Goal: Use online tool/utility: Utilize a website feature to perform a specific function

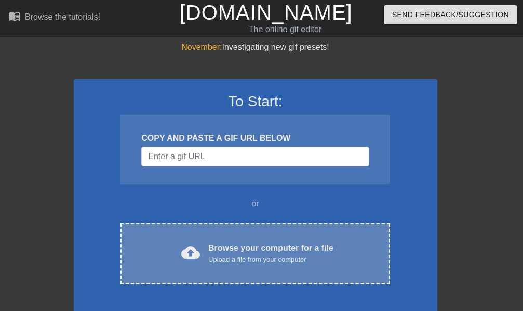
click at [281, 246] on div "Browse your computer for a file Upload a file from your computer" at bounding box center [270, 253] width 125 height 23
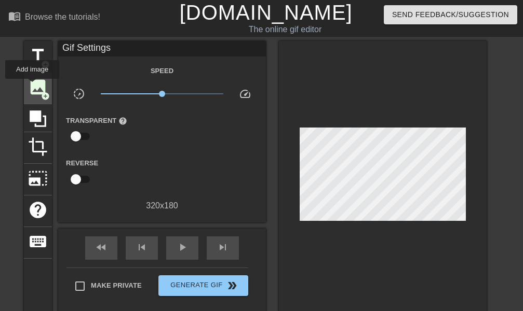
click at [32, 86] on span "image" at bounding box center [38, 87] width 20 height 20
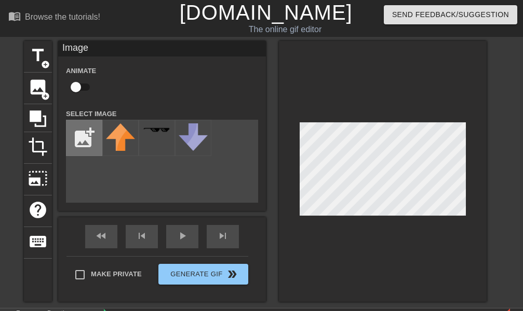
click at [90, 138] on input "file" at bounding box center [83, 137] width 35 height 35
click at [79, 139] on input "file" at bounding box center [83, 137] width 35 height 35
type input "C:\fakepath\channels4_profile.jpg"
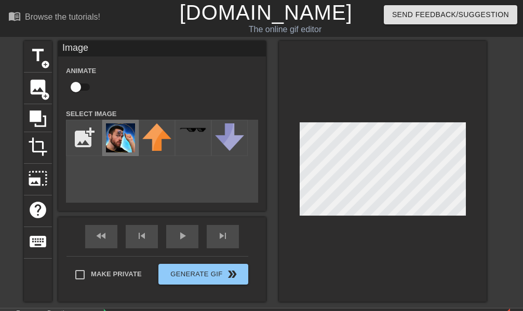
click at [122, 137] on img at bounding box center [120, 137] width 29 height 29
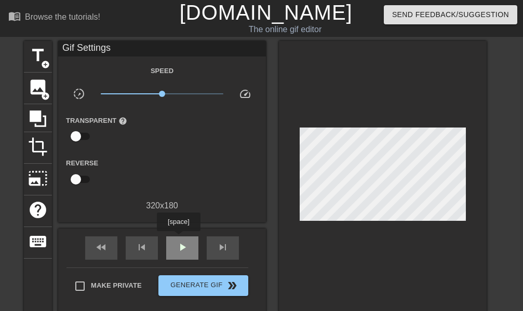
click at [178, 239] on div "play_arrow" at bounding box center [182, 248] width 32 height 23
click at [178, 239] on div "pause" at bounding box center [182, 248] width 32 height 23
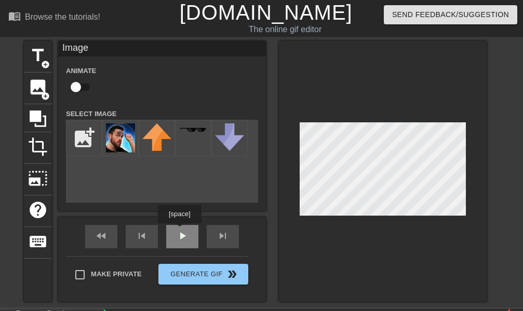
click at [179, 231] on div "fast_rewind skip_previous play_arrow skip_next" at bounding box center [161, 236] width 169 height 39
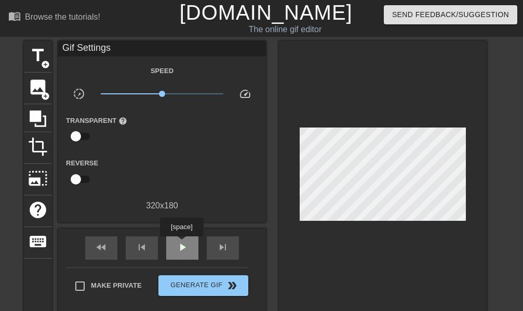
click at [181, 244] on span "play_arrow" at bounding box center [182, 247] width 12 height 12
click at [181, 249] on span "pause" at bounding box center [182, 247] width 12 height 12
click at [192, 235] on div "fast_rewind skip_previous play_arrow skip_next" at bounding box center [161, 248] width 169 height 39
click at [188, 249] on div "play_arrow" at bounding box center [182, 248] width 32 height 23
click at [186, 248] on span "pause" at bounding box center [182, 247] width 12 height 12
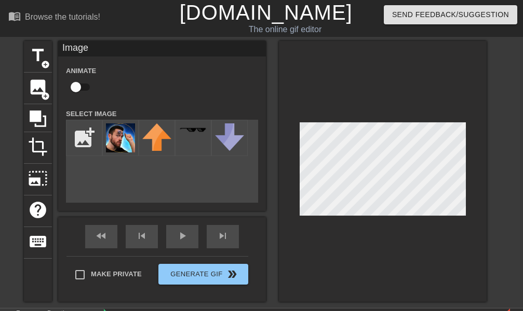
click at [387, 219] on div at bounding box center [383, 171] width 208 height 261
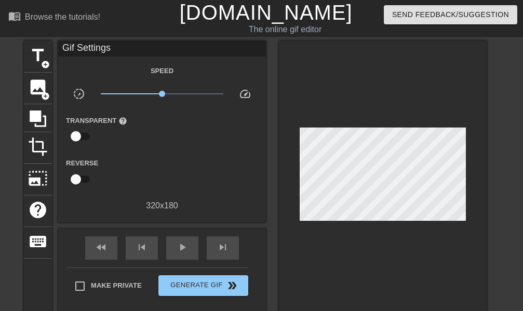
click at [360, 270] on div at bounding box center [383, 177] width 208 height 272
click at [182, 240] on div "play_arrow" at bounding box center [182, 248] width 32 height 23
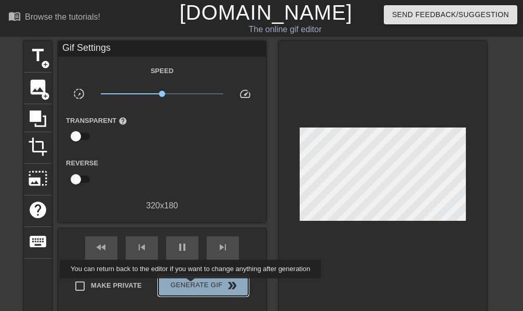
type input "70"
click at [191, 286] on span "Generate Gif double_arrow" at bounding box center [202, 286] width 81 height 12
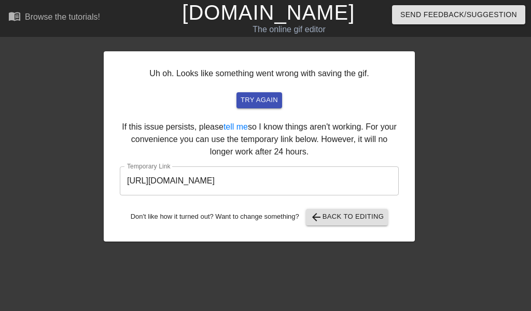
click at [206, 177] on input "[URL][DOMAIN_NAME]" at bounding box center [259, 181] width 279 height 29
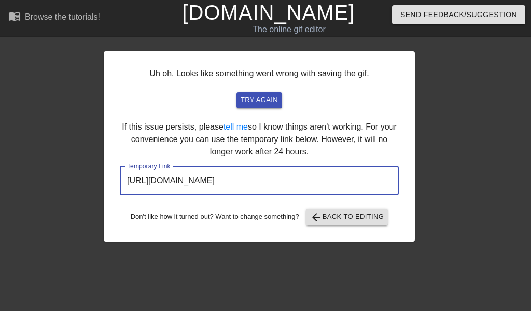
click at [206, 177] on input "[URL][DOMAIN_NAME]" at bounding box center [259, 181] width 279 height 29
